Goal: Communication & Community: Answer question/provide support

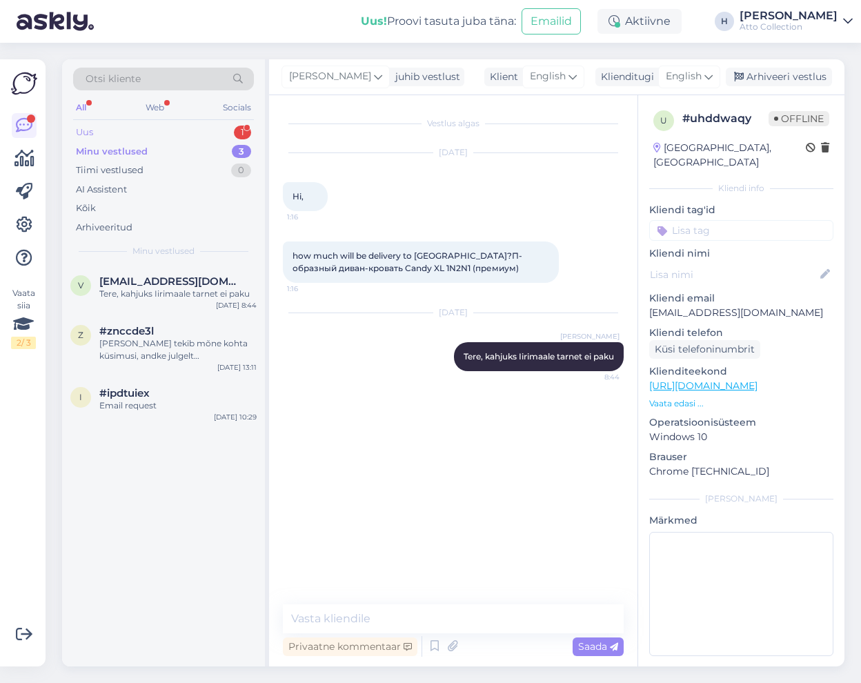
click at [120, 133] on div "Uus 1" at bounding box center [163, 132] width 181 height 19
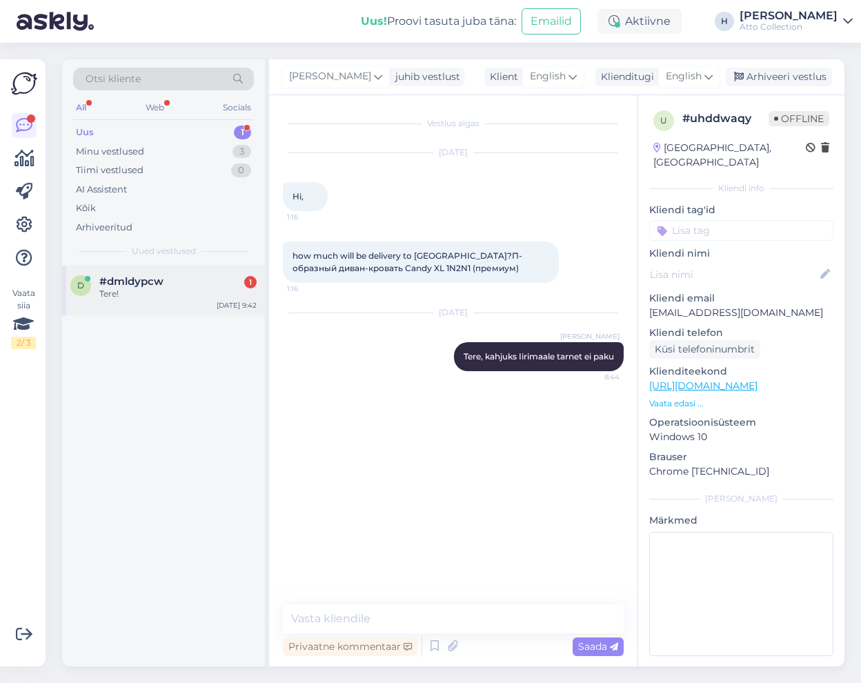
click at [134, 295] on div "Tere!" at bounding box center [177, 294] width 157 height 12
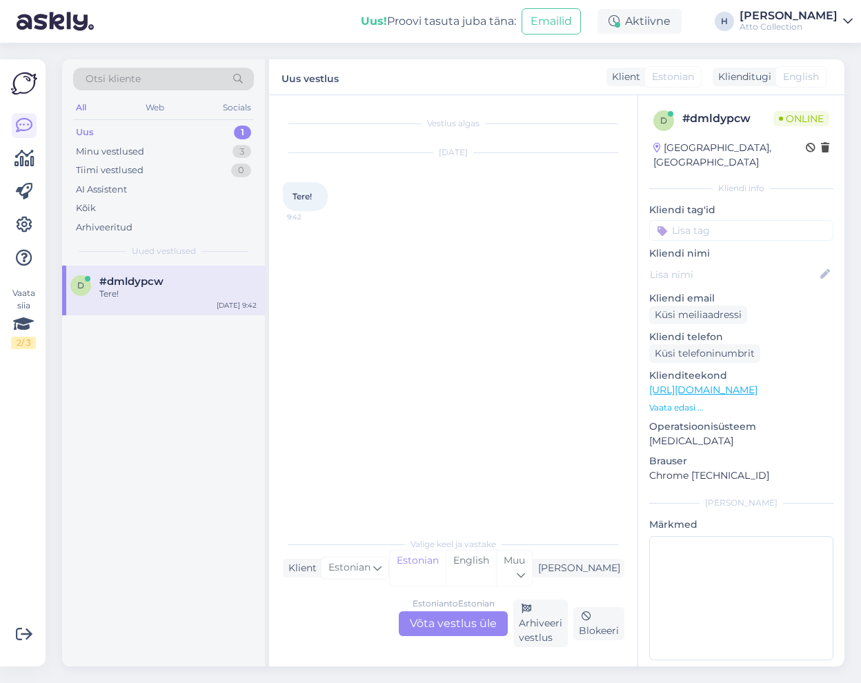
click at [453, 629] on div "Estonian to Estonian Võta vestlus üle" at bounding box center [453, 623] width 109 height 25
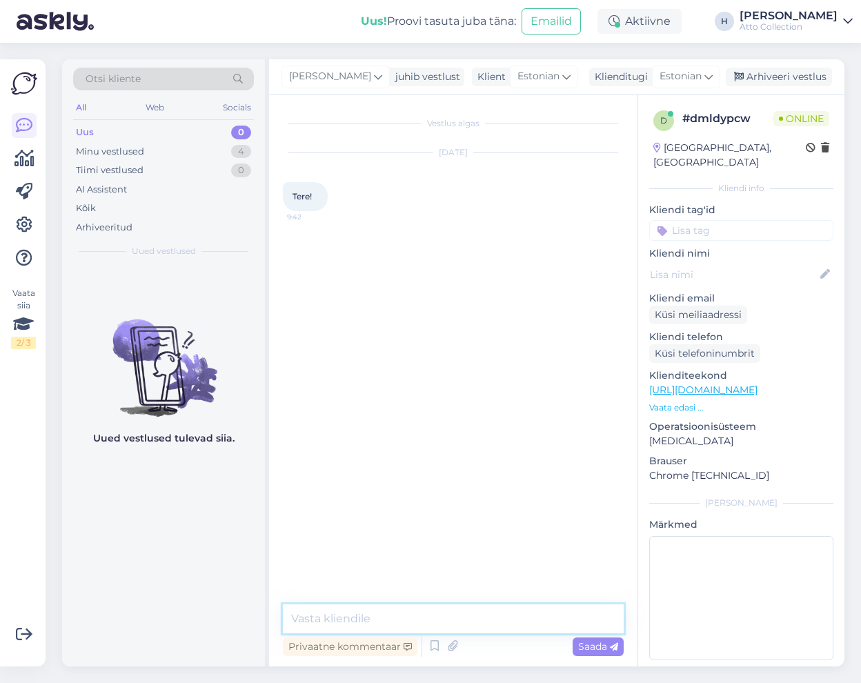
click at [382, 615] on textarea at bounding box center [453, 618] width 341 height 29
type textarea "Tere hommikust!"
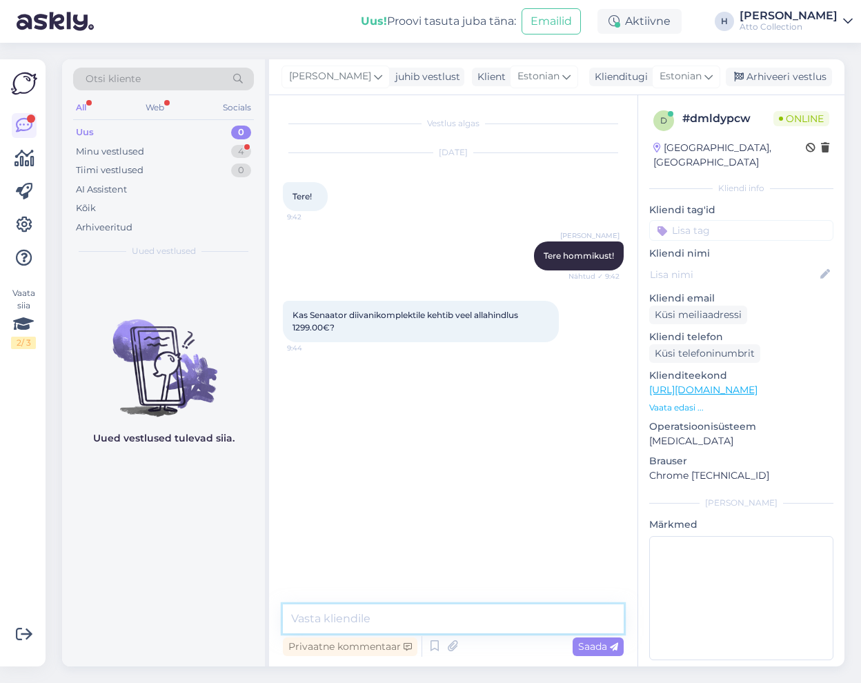
click at [375, 618] on textarea at bounding box center [453, 618] width 341 height 29
type textarea "Kehtib ikka"
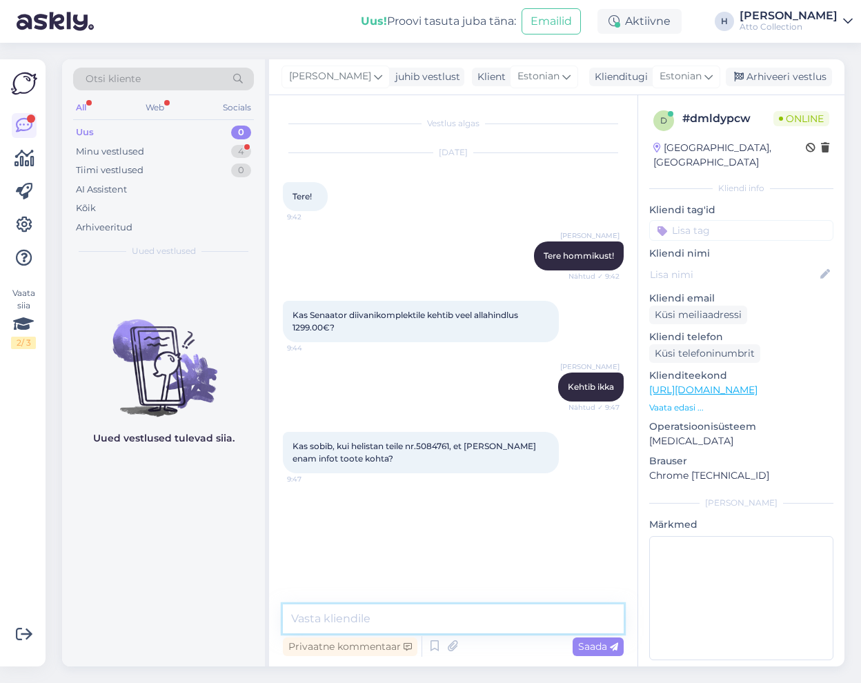
click at [354, 619] on textarea at bounding box center [453, 618] width 341 height 29
type textarea "Helistage palun klienditeeninduse numbril: 54240195"
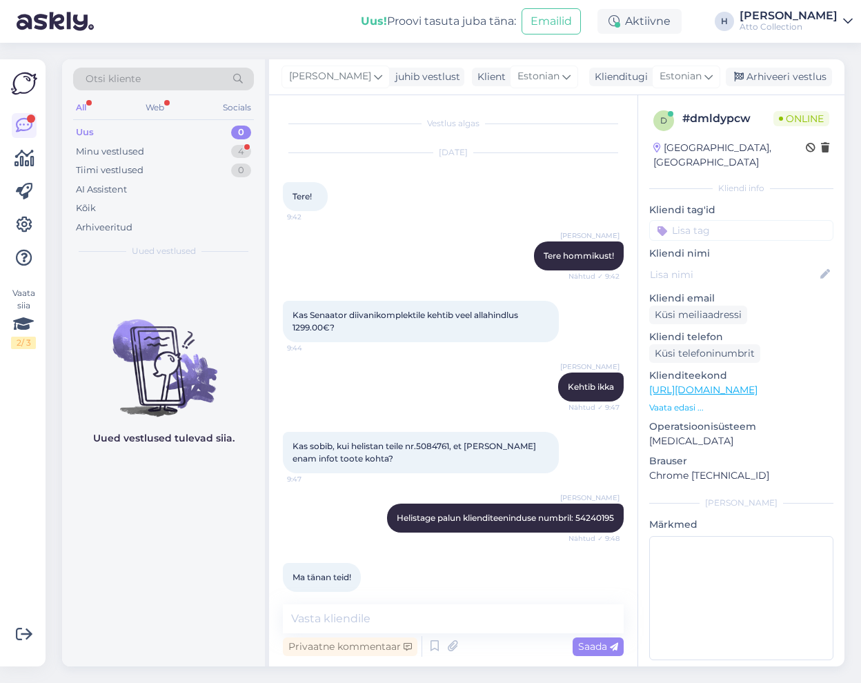
scroll to position [15, 0]
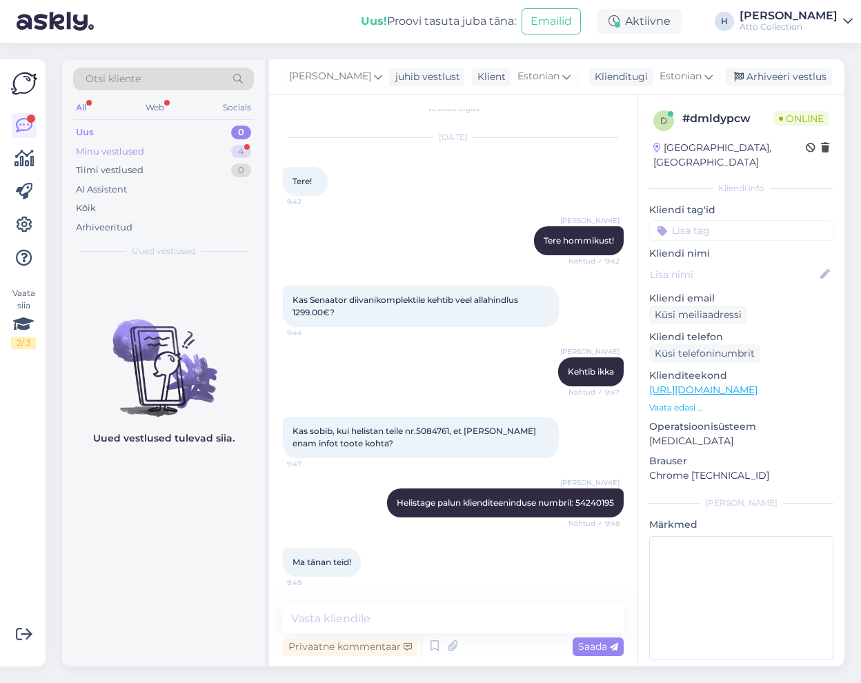
click at [146, 148] on div "Minu vestlused 4" at bounding box center [163, 151] width 181 height 19
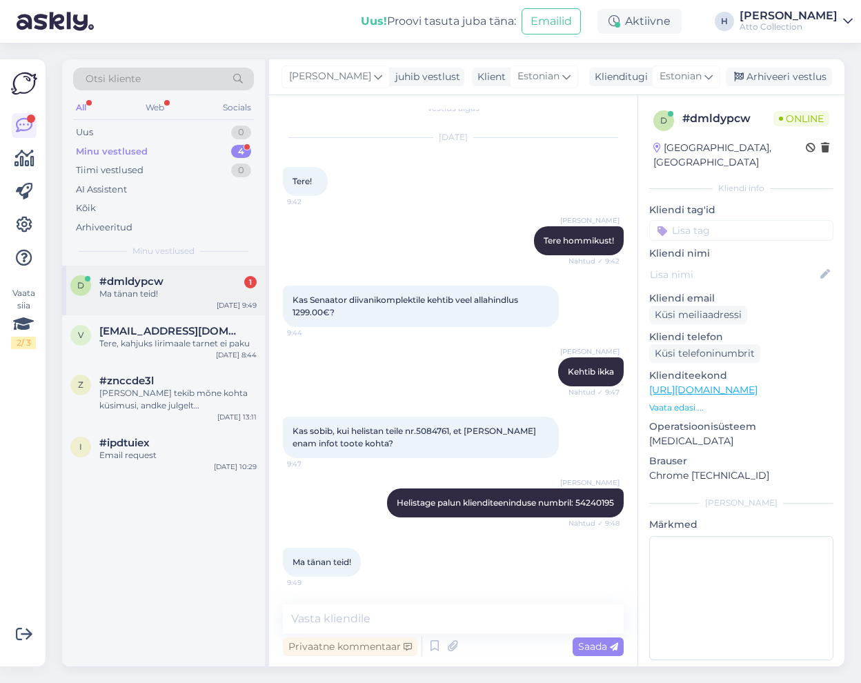
click at [146, 290] on div "Ma tänan teid!" at bounding box center [177, 294] width 157 height 12
